Goal: Task Accomplishment & Management: Use online tool/utility

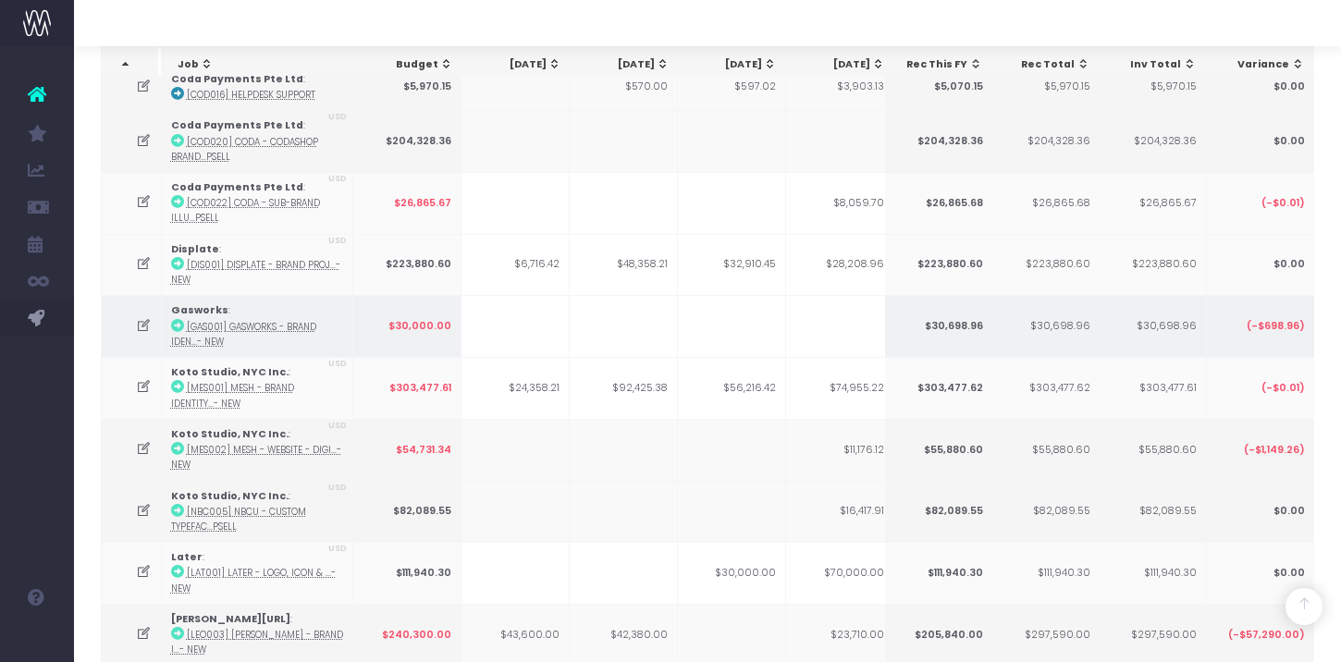
scroll to position [788, 0]
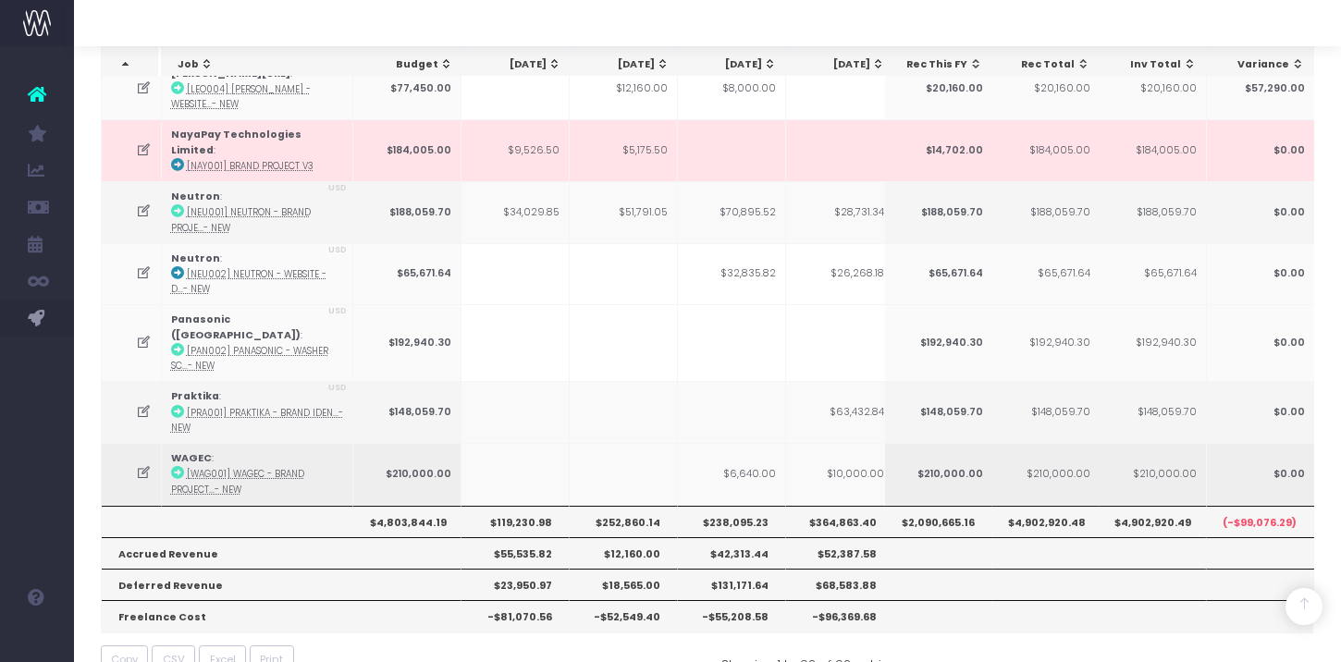
click at [276, 468] on abbr "[WAG001] WAGEC - Brand Project...- New" at bounding box center [237, 481] width 133 height 27
click at [149, 465] on icon at bounding box center [144, 473] width 16 height 16
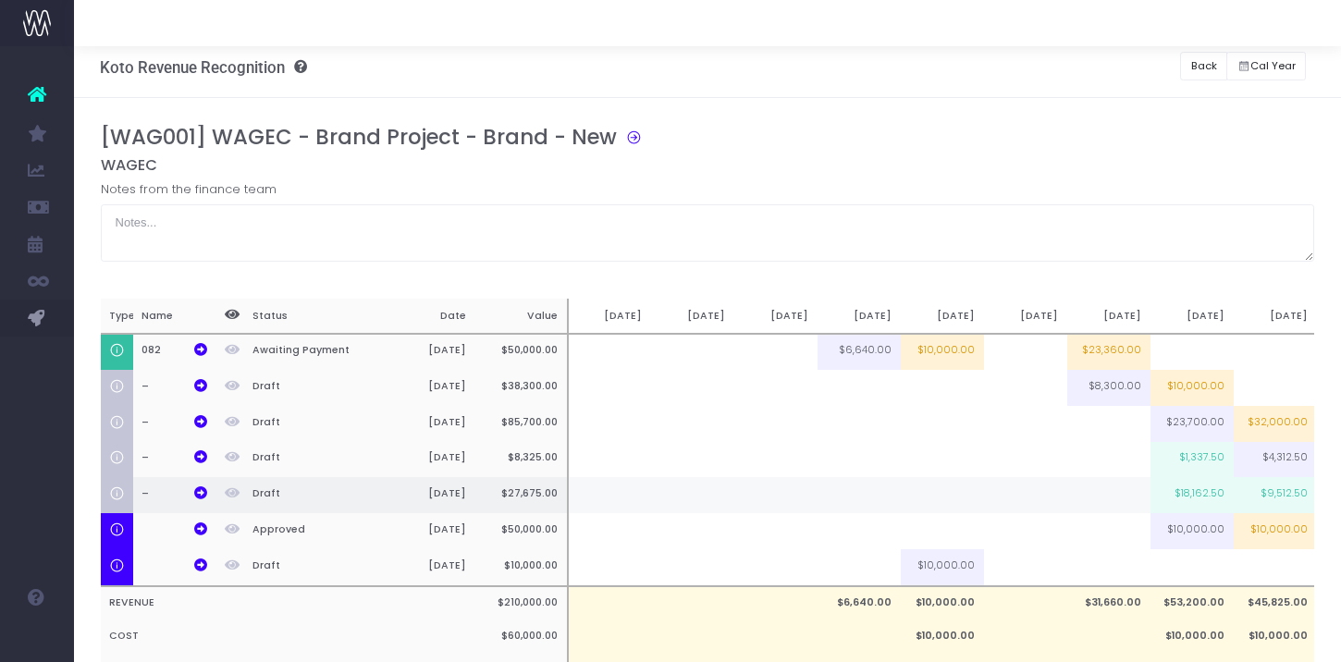
scroll to position [10, 0]
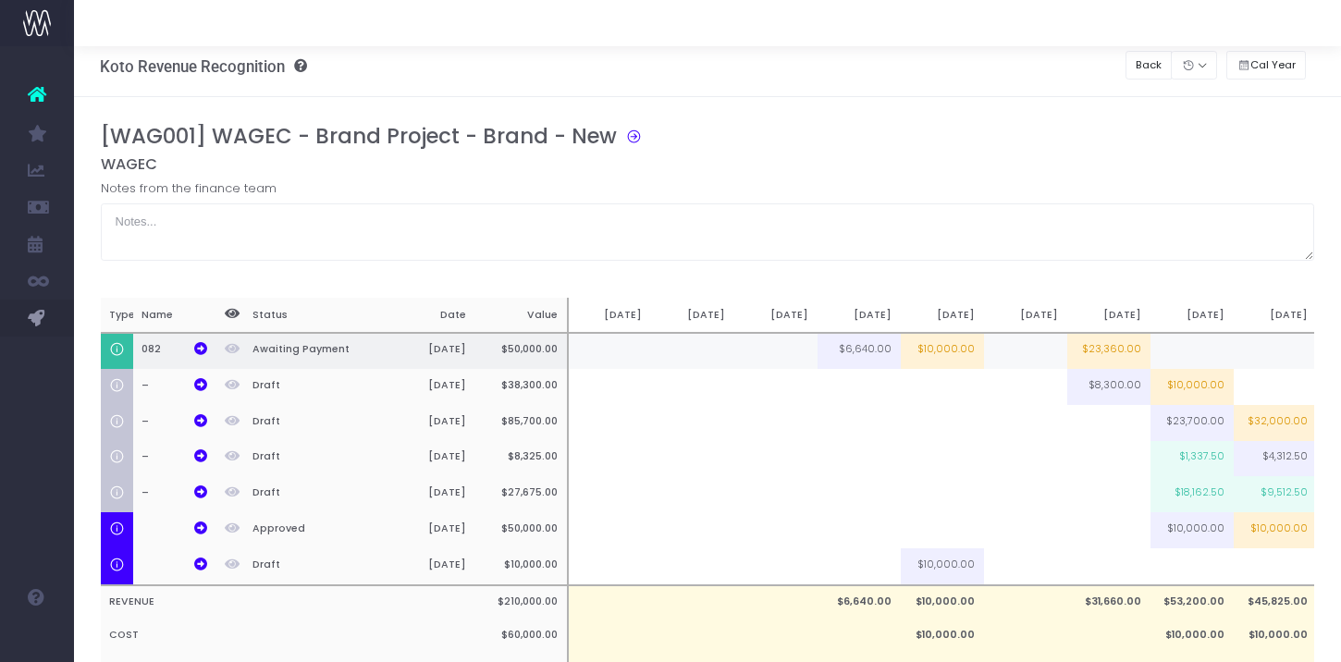
click at [873, 346] on td "$6,640.00" at bounding box center [858, 351] width 83 height 37
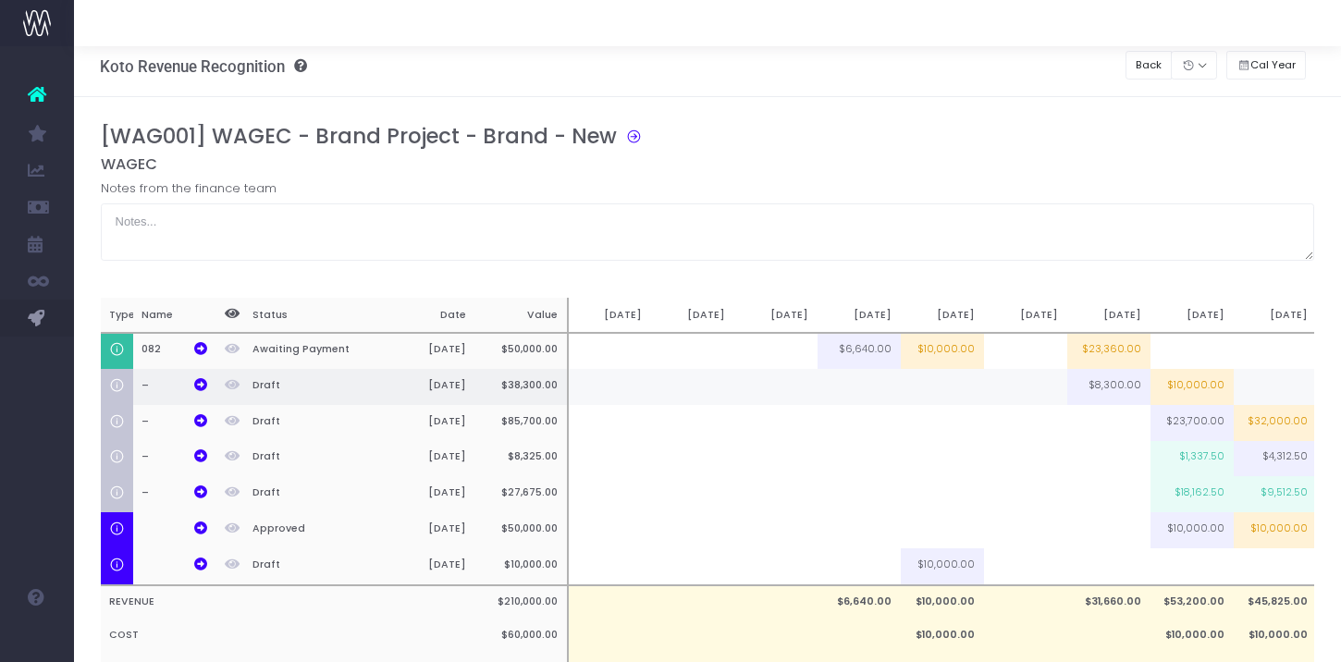
click at [863, 383] on td at bounding box center [858, 387] width 83 height 36
type input "10000"
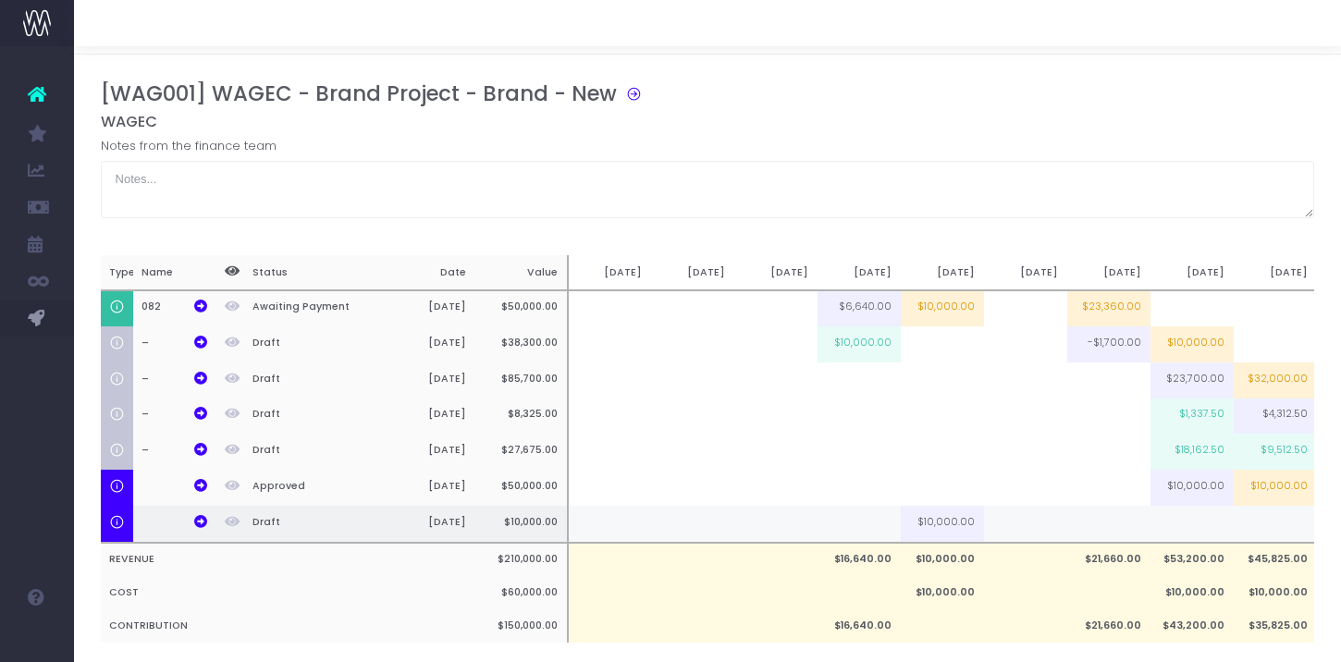
scroll to position [68, 0]
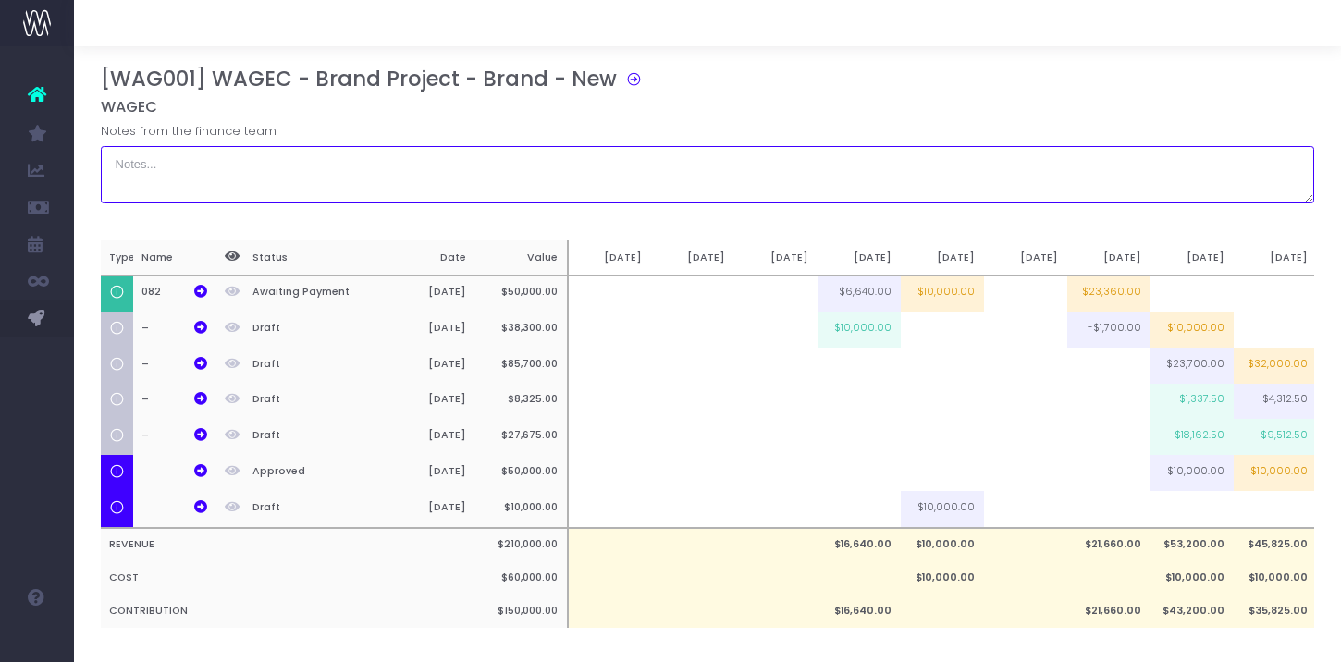
click at [806, 159] on textarea at bounding box center [708, 174] width 1214 height 57
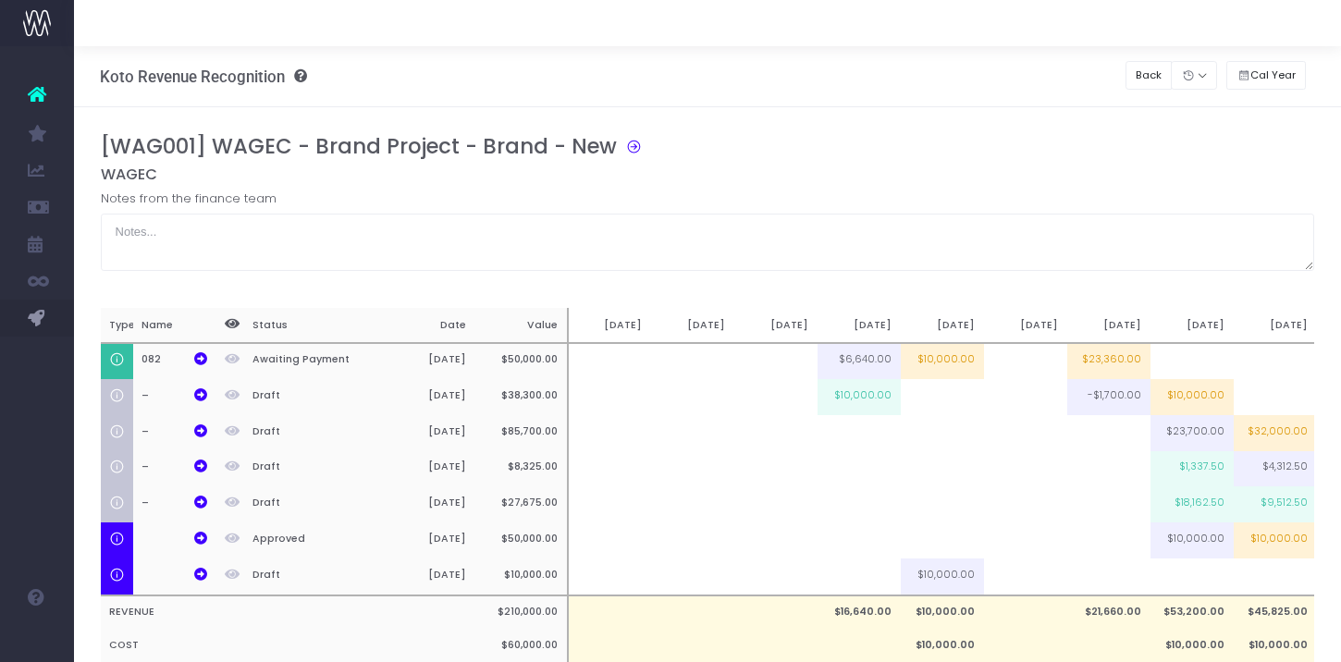
click at [906, 147] on div "[WAG001] WAGEC - Brand Project - Brand - New" at bounding box center [715, 149] width 1228 height 31
click at [1143, 92] on div "Back" at bounding box center [1148, 75] width 47 height 38
click at [1143, 84] on button "Back" at bounding box center [1148, 75] width 47 height 29
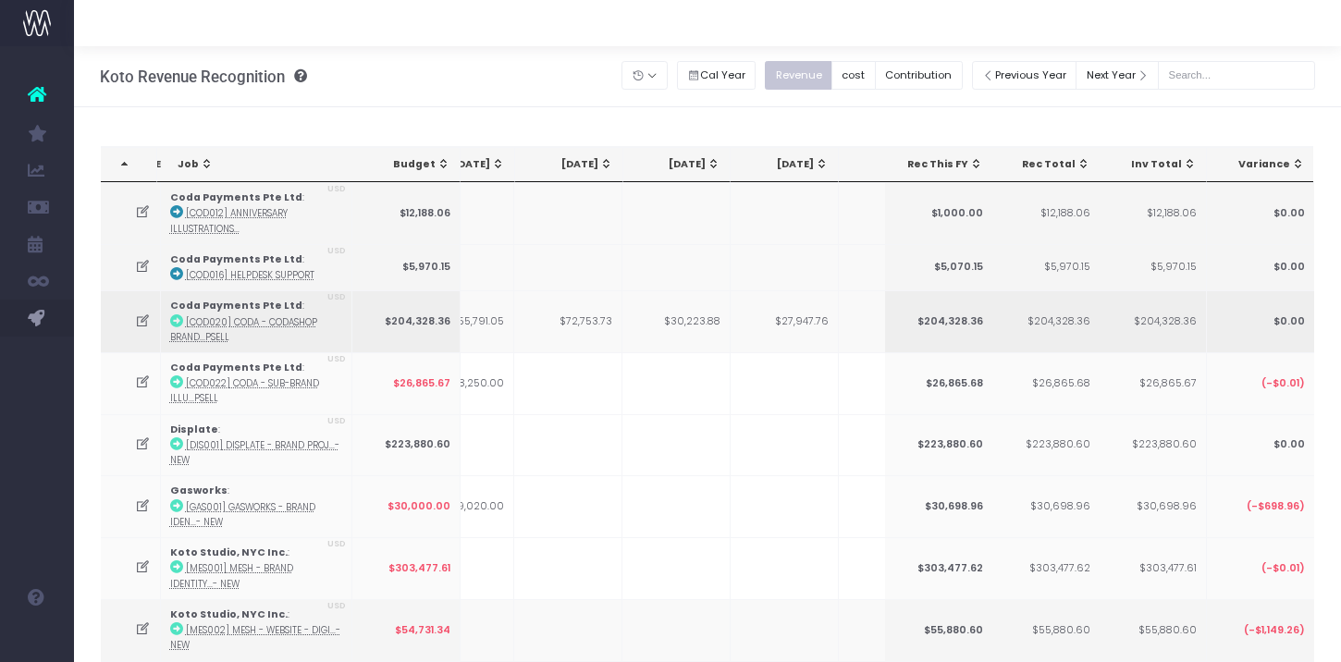
click at [140, 319] on icon at bounding box center [143, 321] width 16 height 16
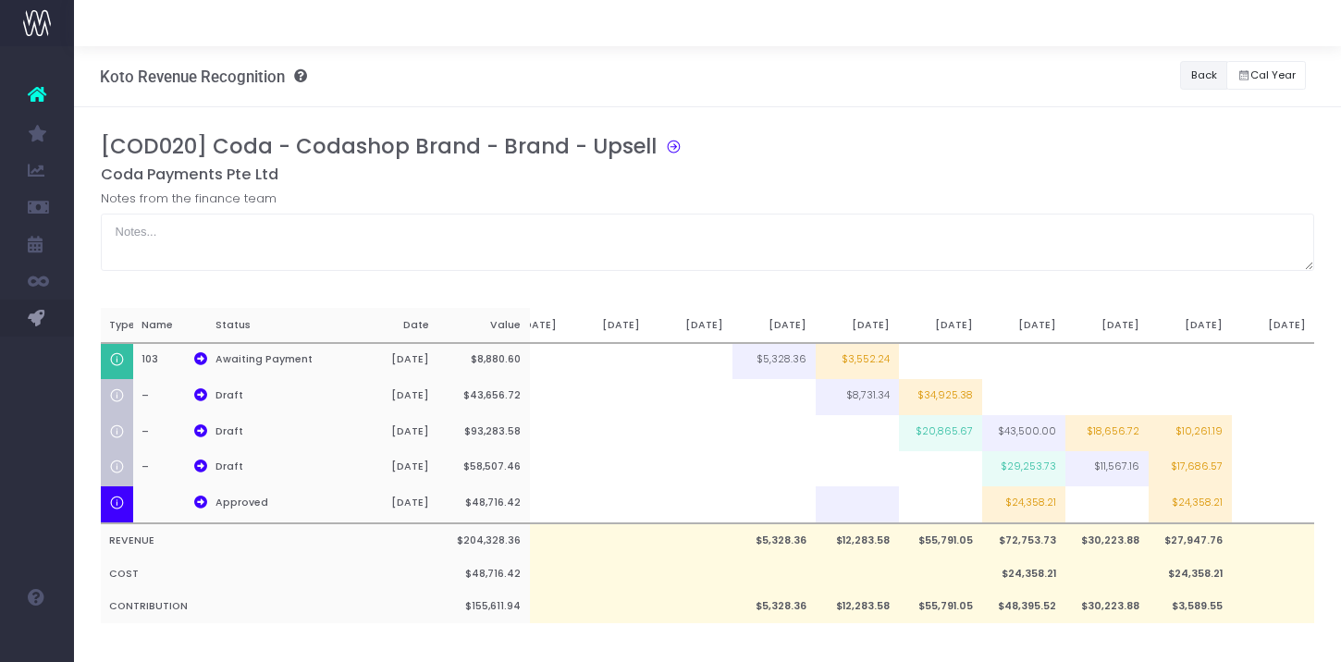
click at [1205, 72] on button "Back" at bounding box center [1203, 75] width 47 height 29
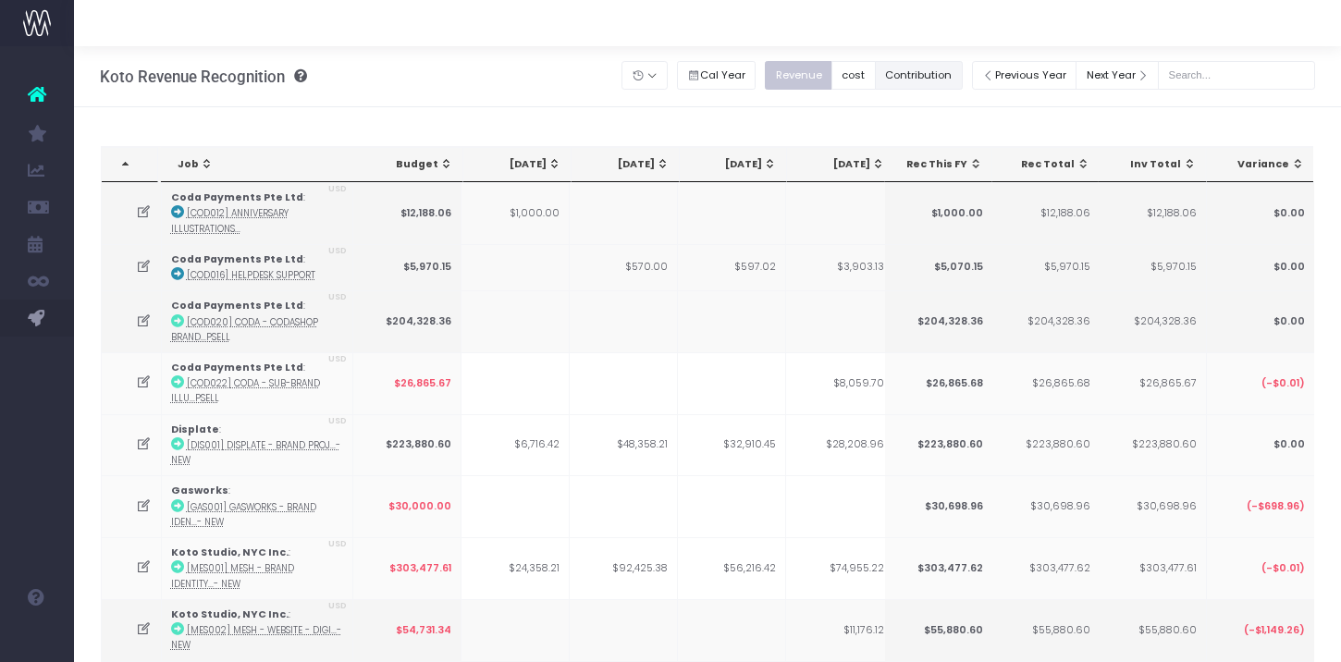
click at [959, 76] on button "Contribution" at bounding box center [919, 75] width 88 height 29
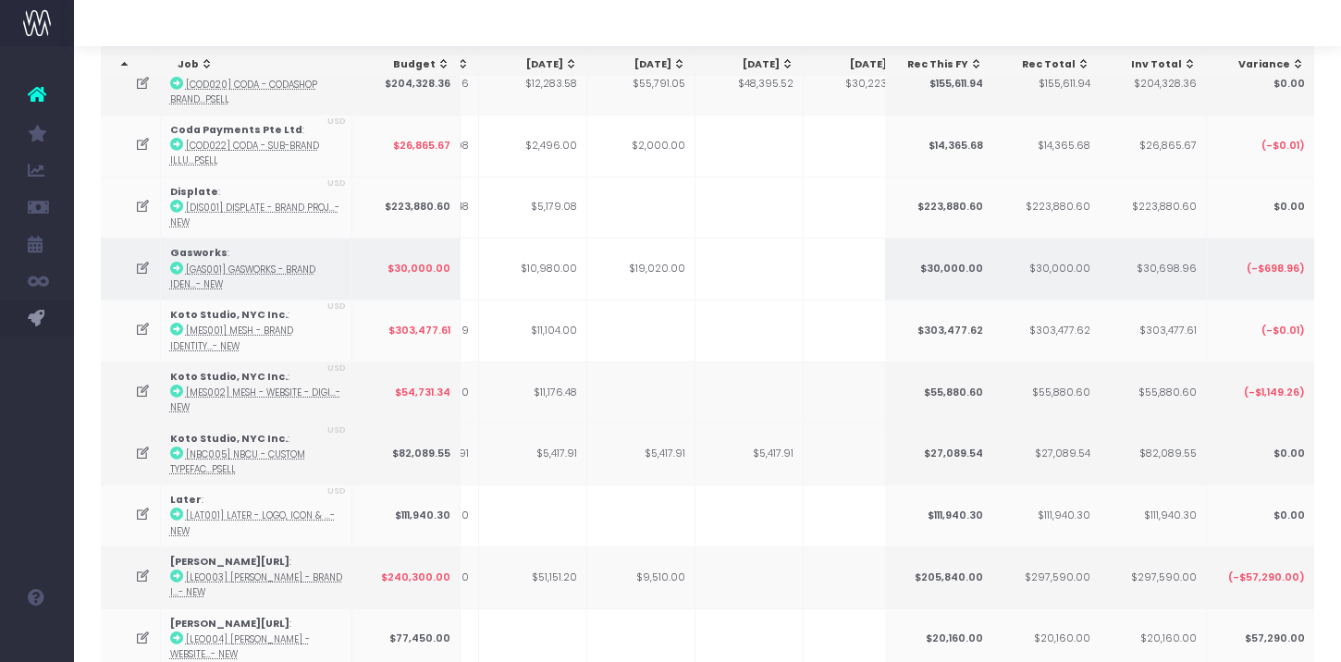
click at [140, 266] on icon at bounding box center [143, 269] width 16 height 16
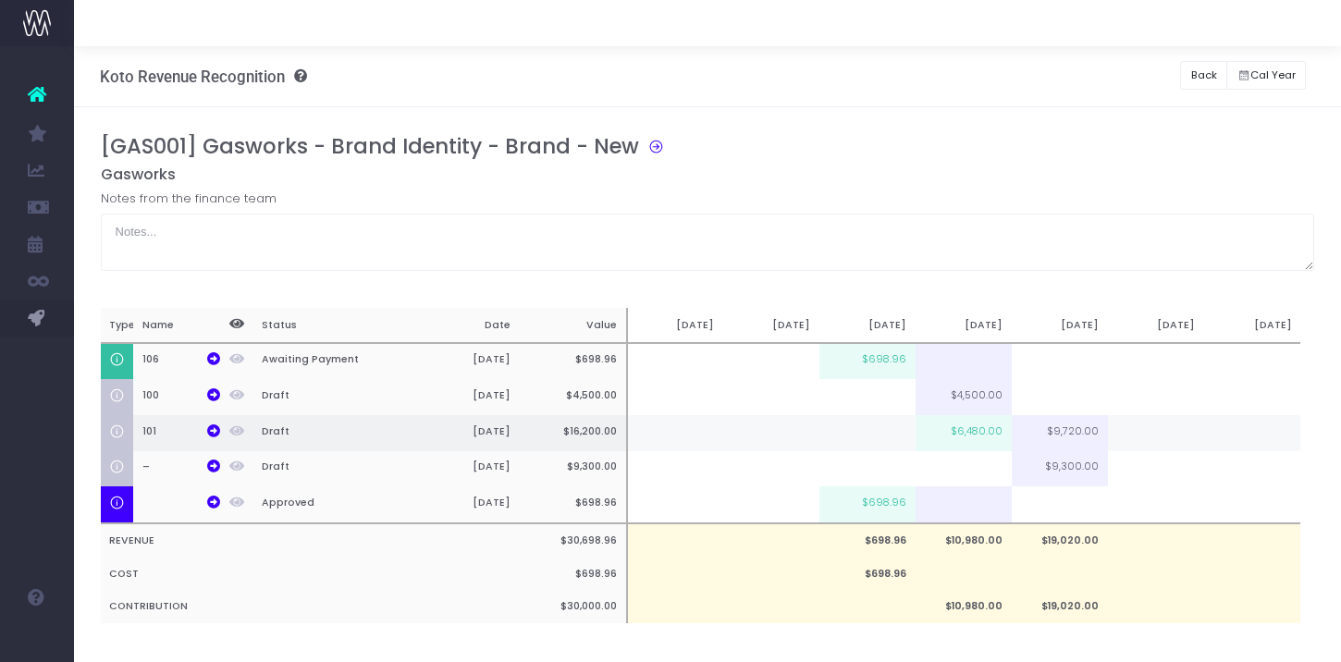
click at [1163, 437] on td at bounding box center [1156, 433] width 96 height 36
click at [1163, 481] on td at bounding box center [1156, 469] width 96 height 36
type input "3000"
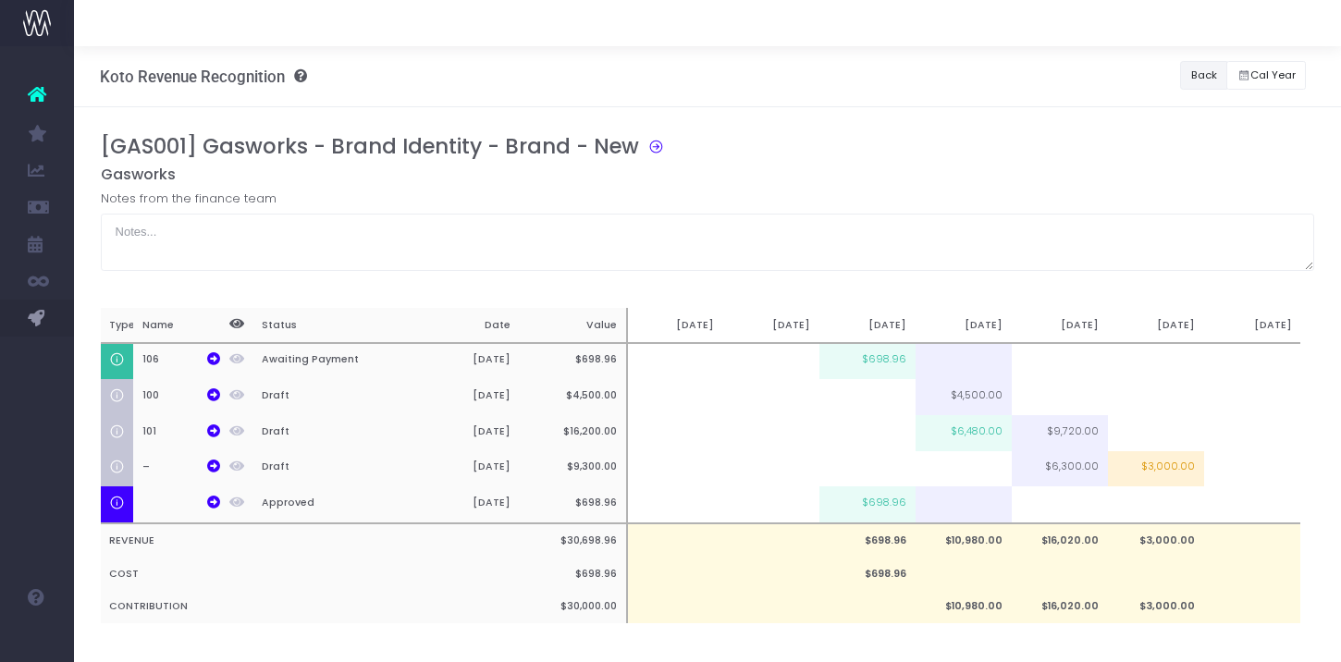
click at [1200, 69] on button "Back" at bounding box center [1203, 75] width 47 height 29
